Goal: Transaction & Acquisition: Download file/media

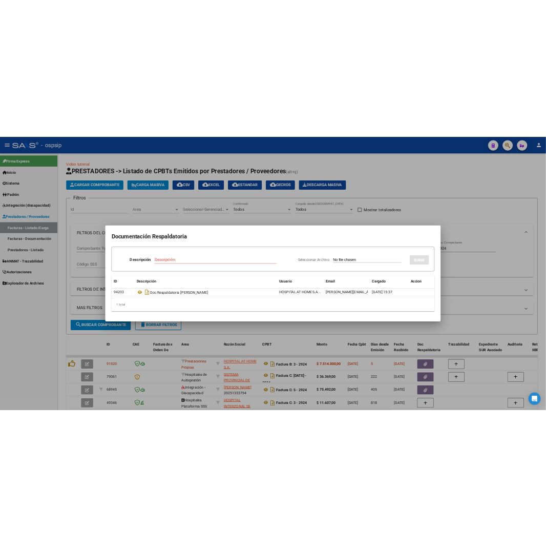
scroll to position [17, 0]
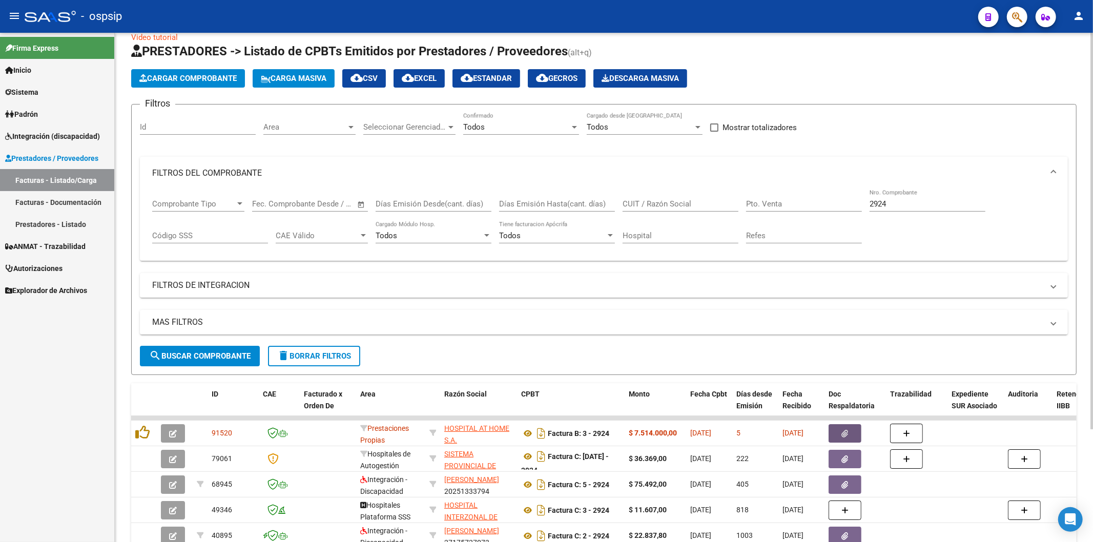
click at [941, 203] on input "2924" at bounding box center [928, 203] width 116 height 9
type input "2"
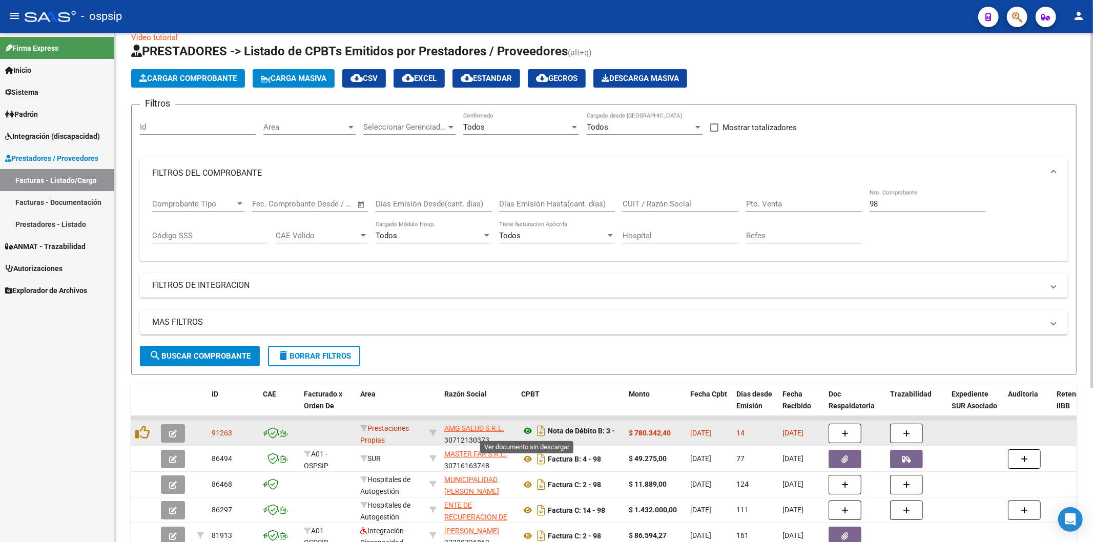
click at [529, 429] on icon at bounding box center [527, 431] width 13 height 12
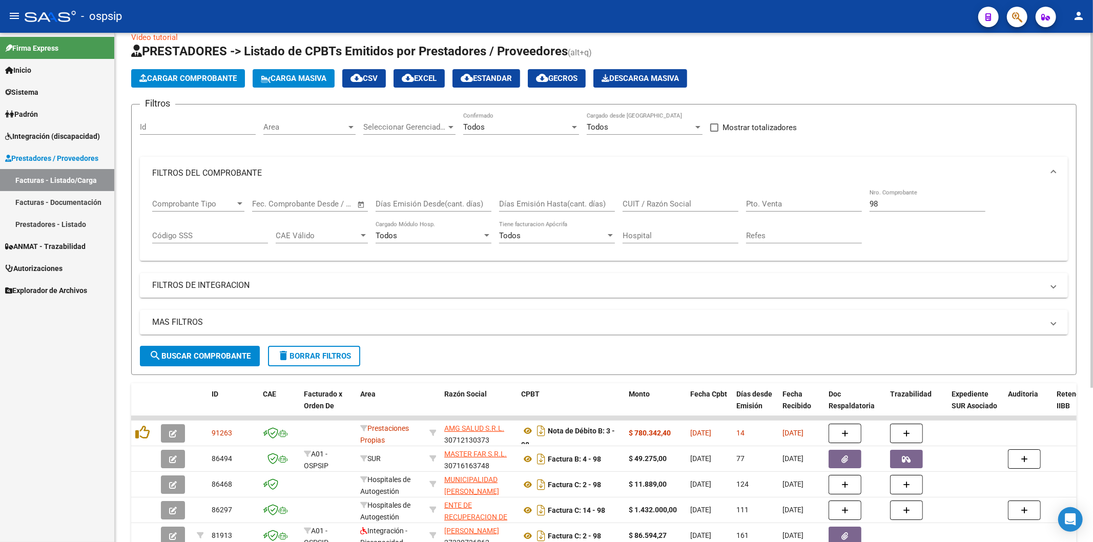
click at [936, 204] on input "98" at bounding box center [928, 203] width 116 height 9
type input "9"
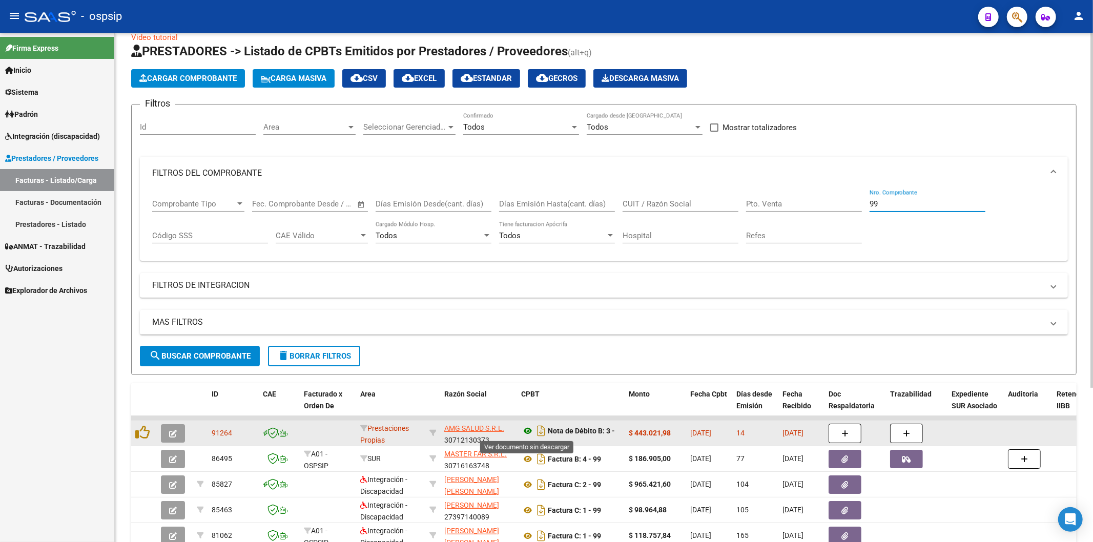
click at [526, 430] on icon at bounding box center [527, 431] width 13 height 12
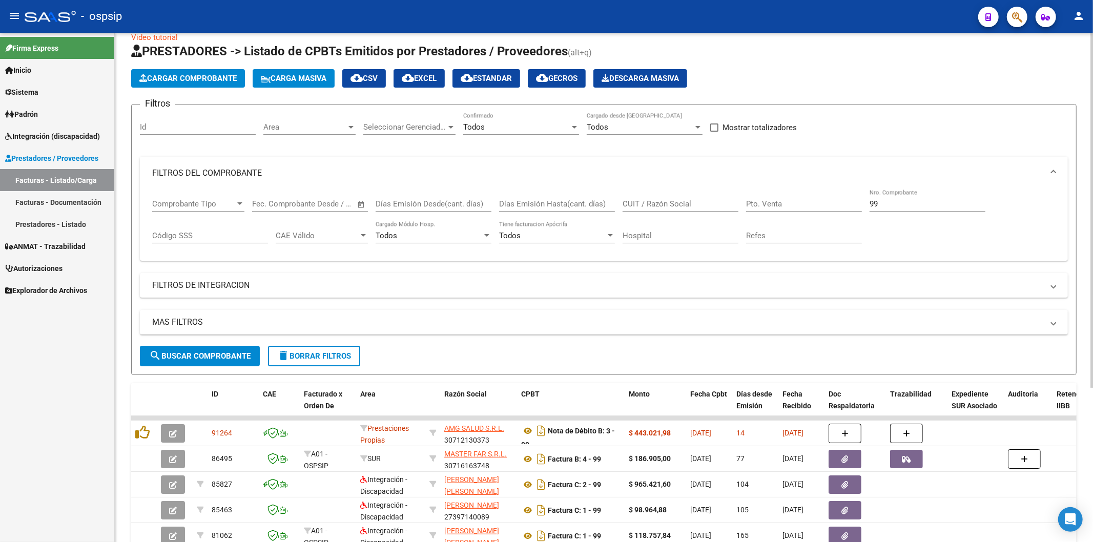
click at [893, 205] on input "99" at bounding box center [928, 203] width 116 height 9
type input "9"
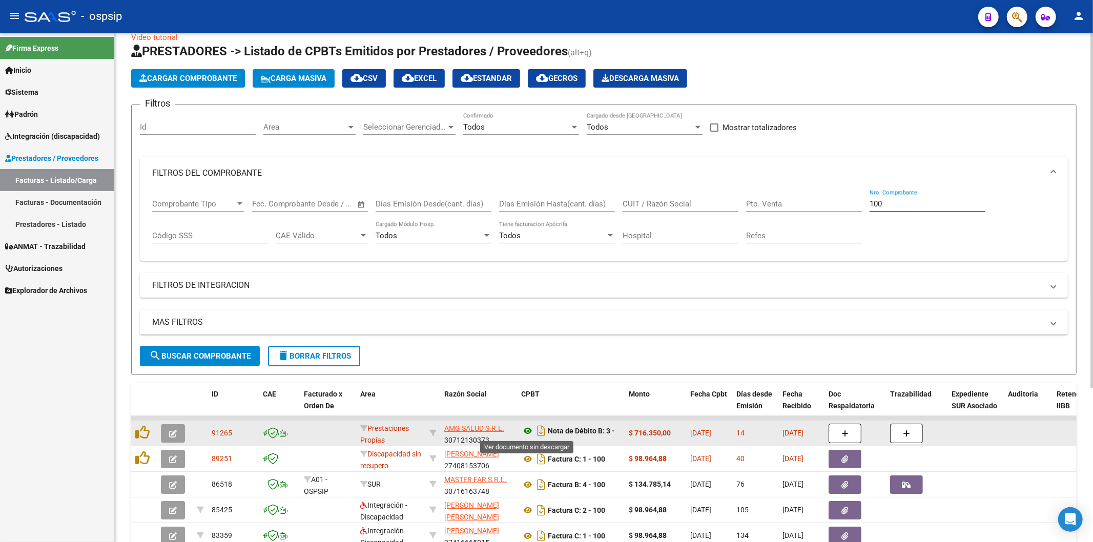
click at [525, 432] on icon at bounding box center [527, 431] width 13 height 12
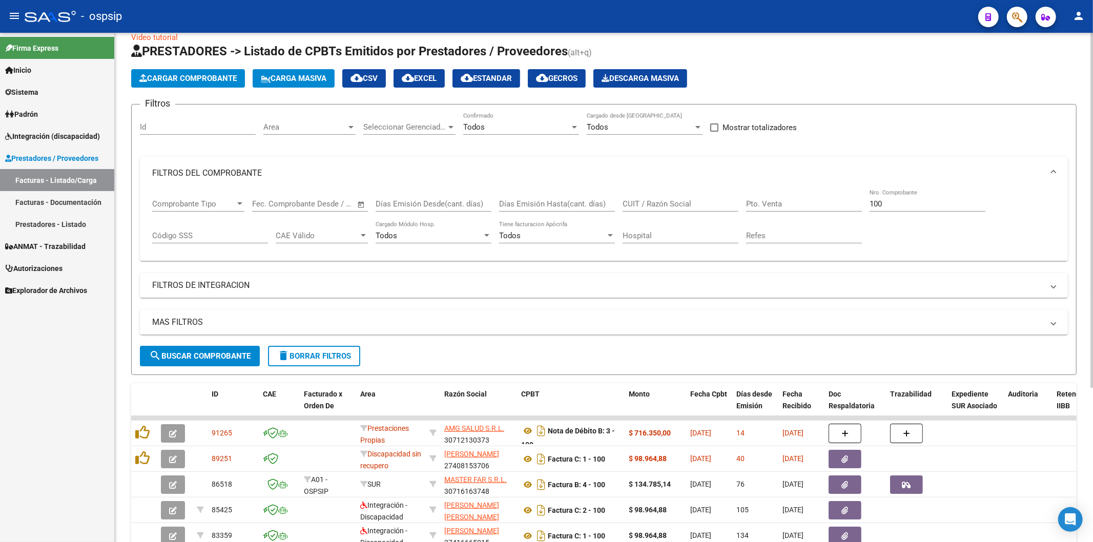
click at [906, 198] on div "100 Nro. Comprobante" at bounding box center [928, 201] width 116 height 22
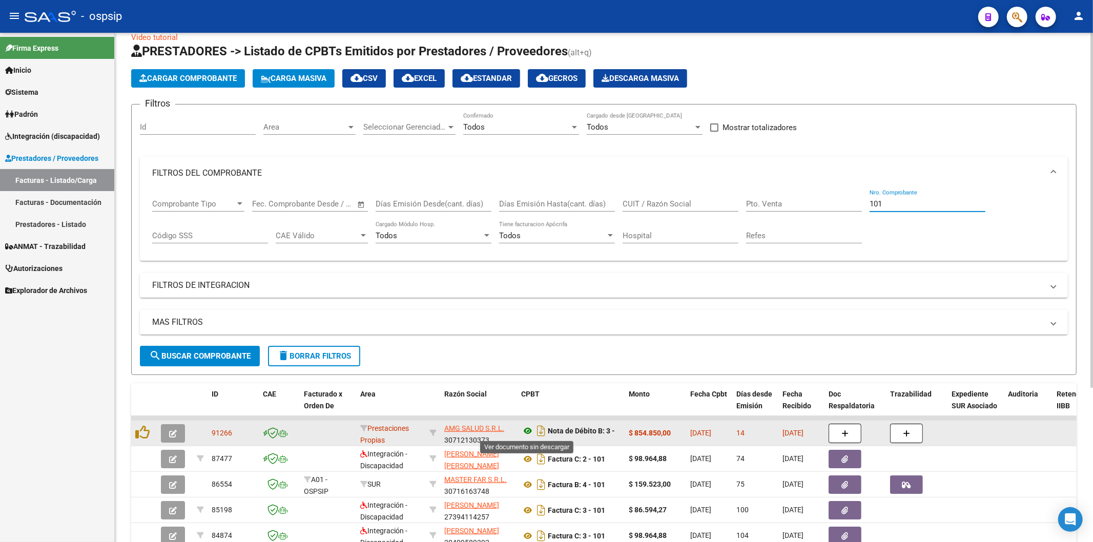
click at [530, 433] on icon at bounding box center [527, 431] width 13 height 12
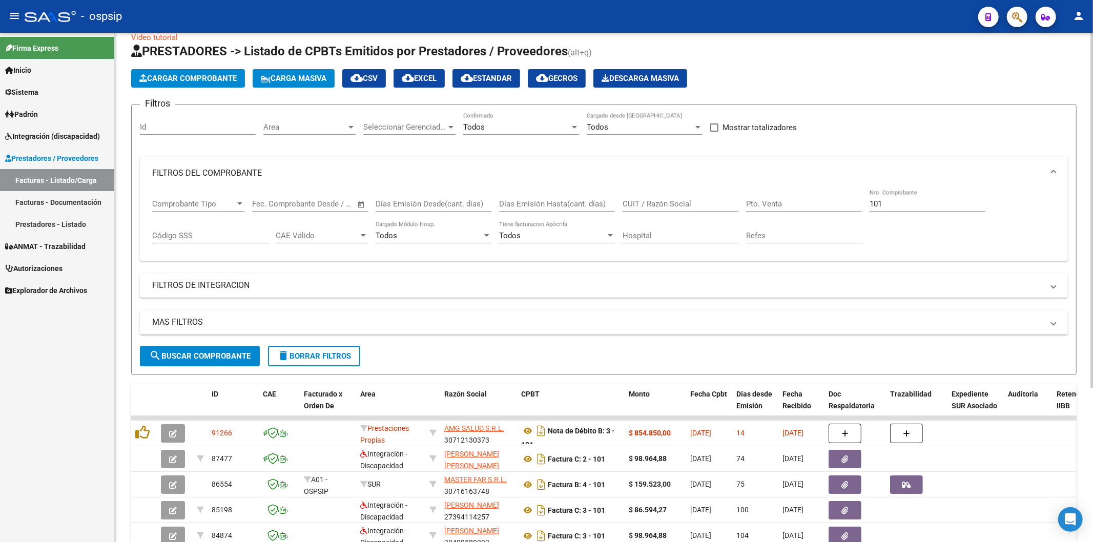
click at [957, 195] on div "101 Nro. Comprobante" at bounding box center [928, 201] width 116 height 22
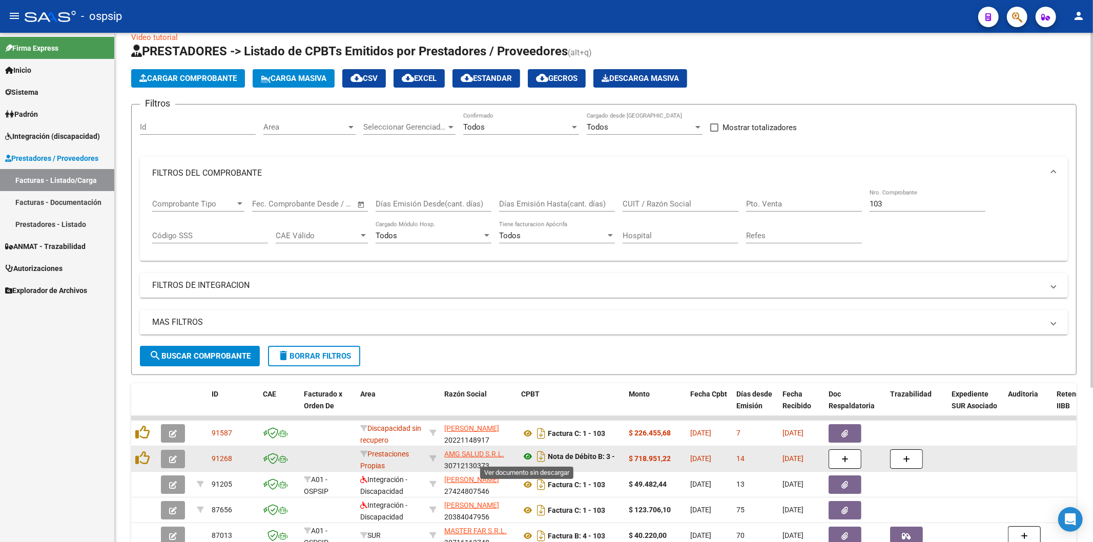
click at [528, 455] on icon at bounding box center [527, 456] width 13 height 12
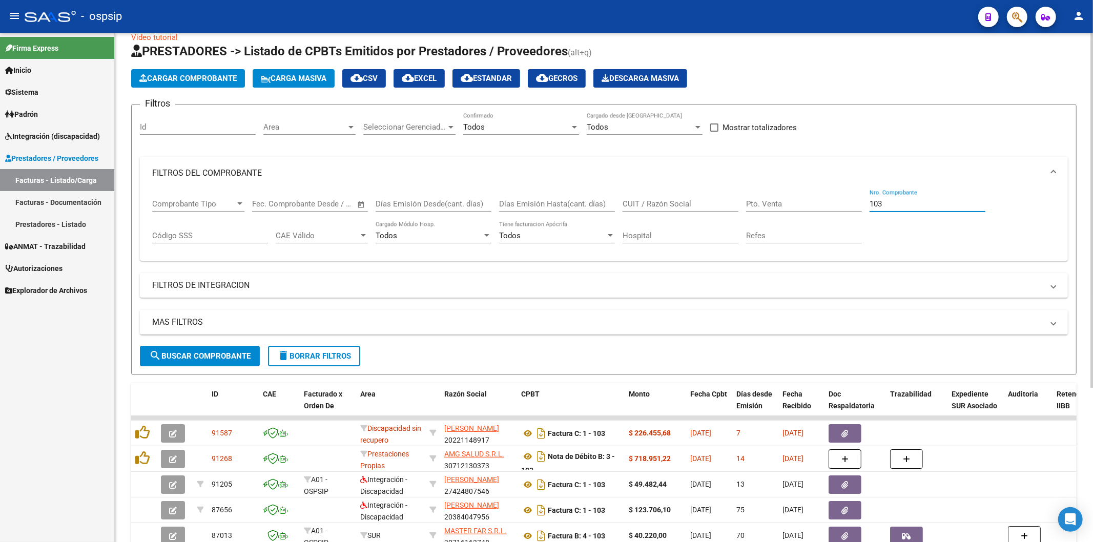
click at [915, 205] on input "103" at bounding box center [928, 203] width 116 height 9
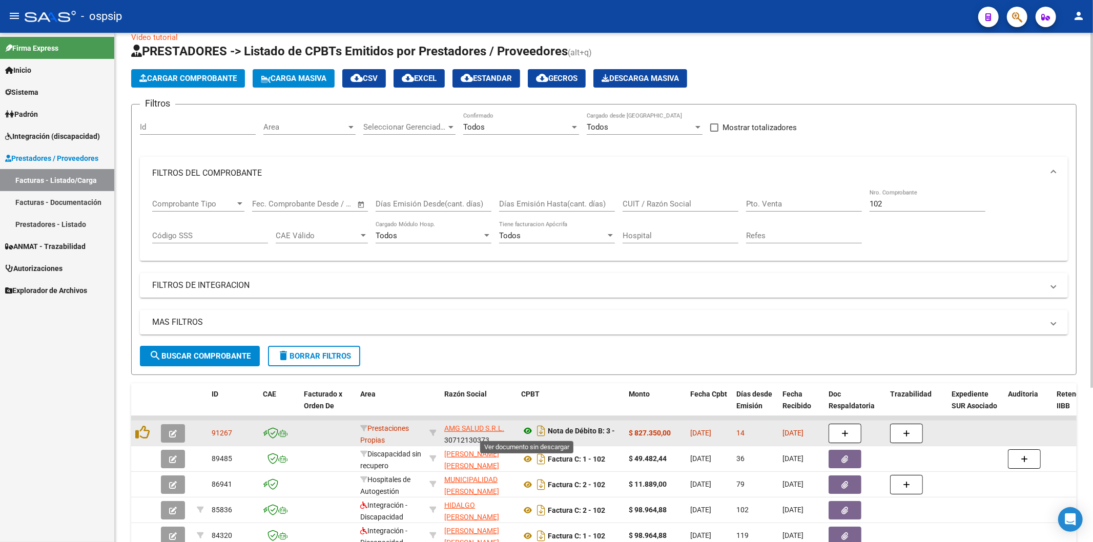
click at [525, 430] on icon at bounding box center [527, 431] width 13 height 12
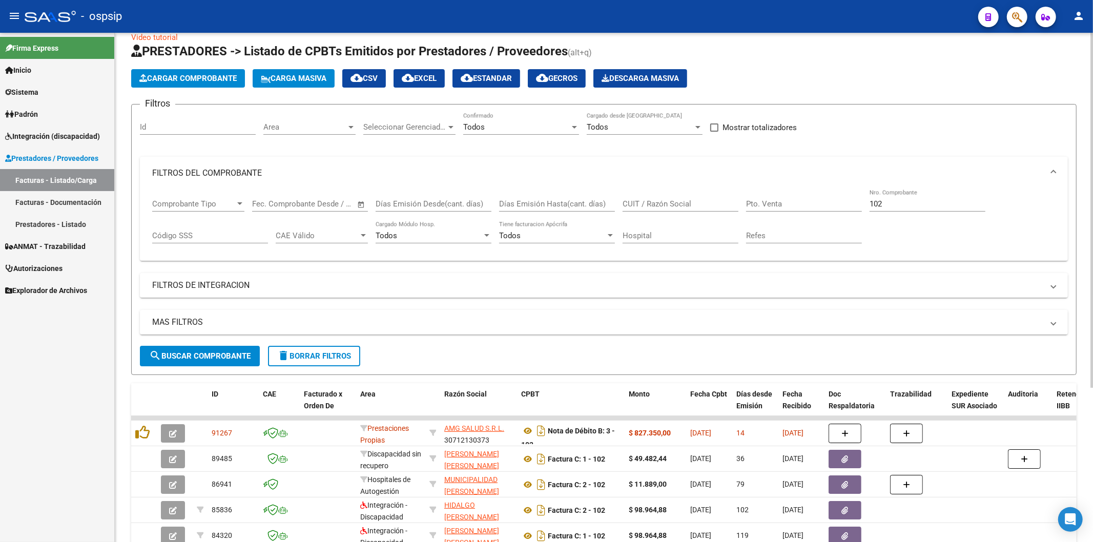
click at [898, 204] on input "102" at bounding box center [928, 203] width 116 height 9
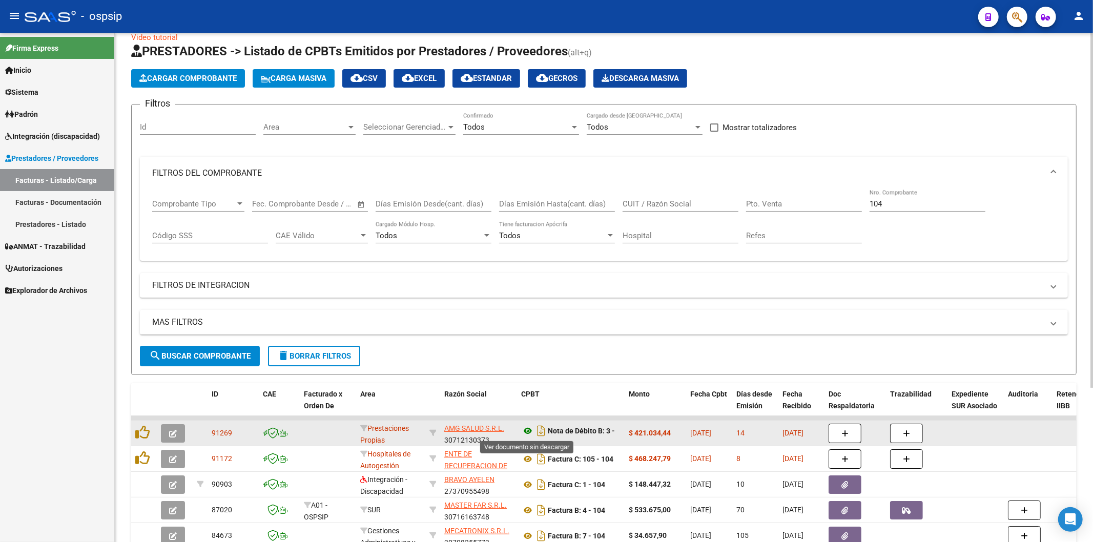
click at [525, 429] on icon at bounding box center [527, 431] width 13 height 12
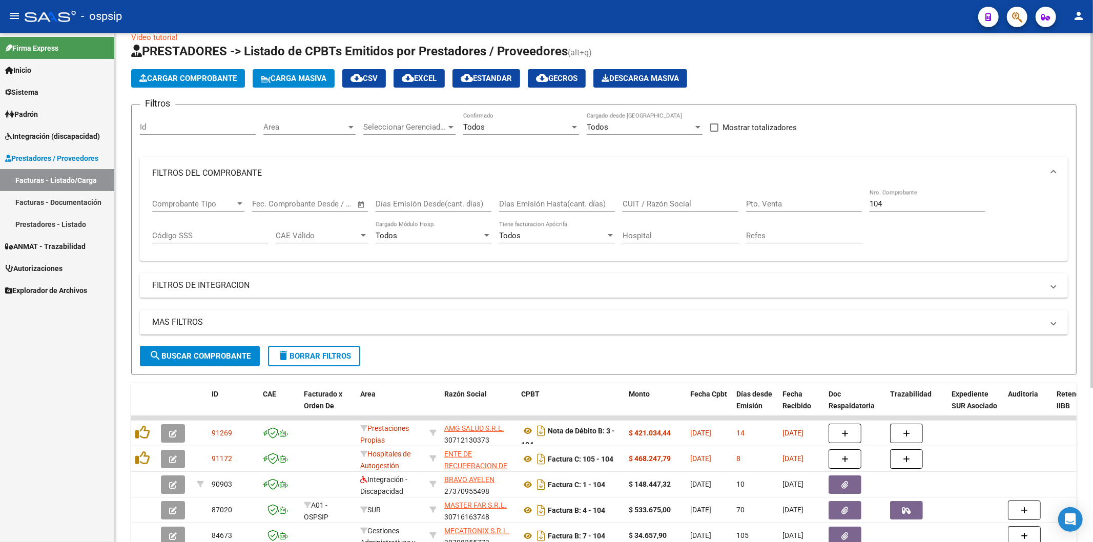
click at [903, 200] on input "104" at bounding box center [928, 203] width 116 height 9
type input "1"
type input "9"
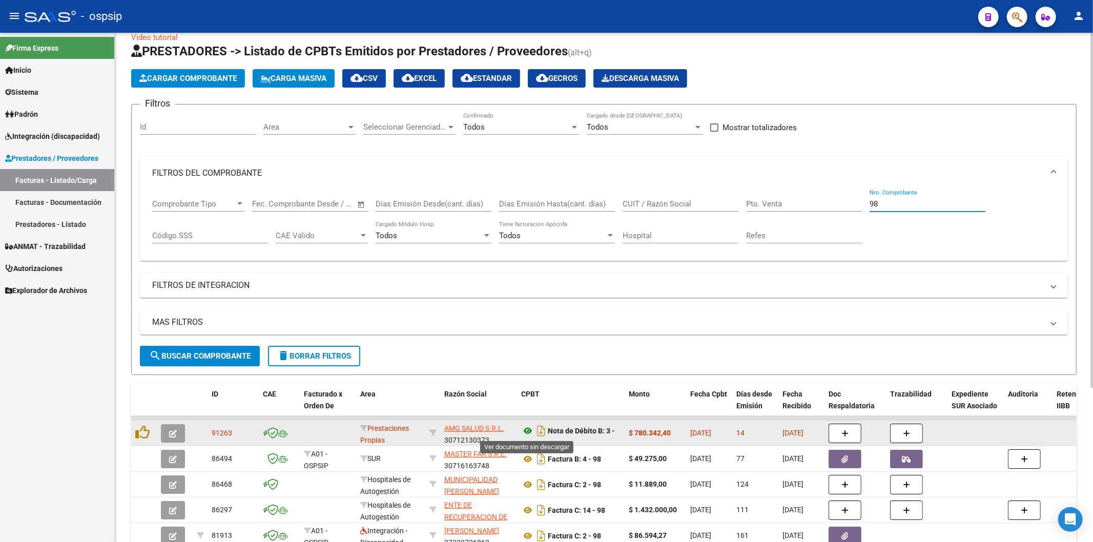
type input "98"
click at [530, 429] on icon at bounding box center [527, 431] width 13 height 12
